Goal: Task Accomplishment & Management: Use online tool/utility

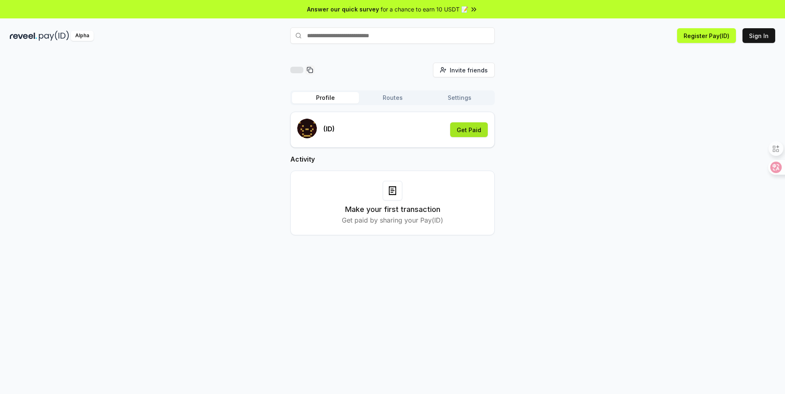
click at [473, 129] on button "Get Paid" at bounding box center [469, 129] width 38 height 15
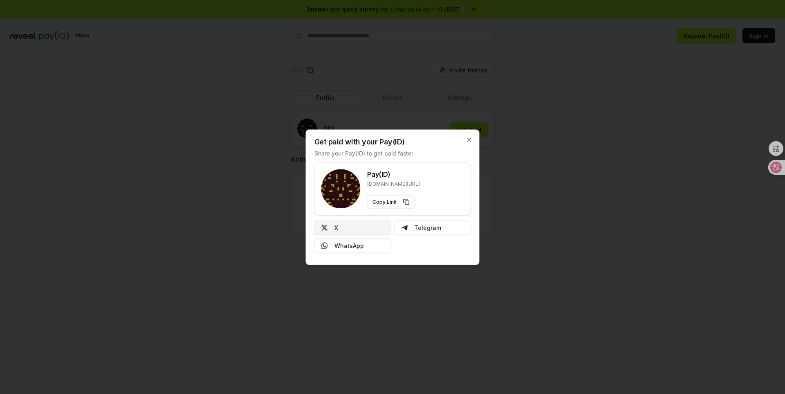
click at [370, 227] on button "X" at bounding box center [352, 227] width 77 height 15
